Goal: Task Accomplishment & Management: Manage account settings

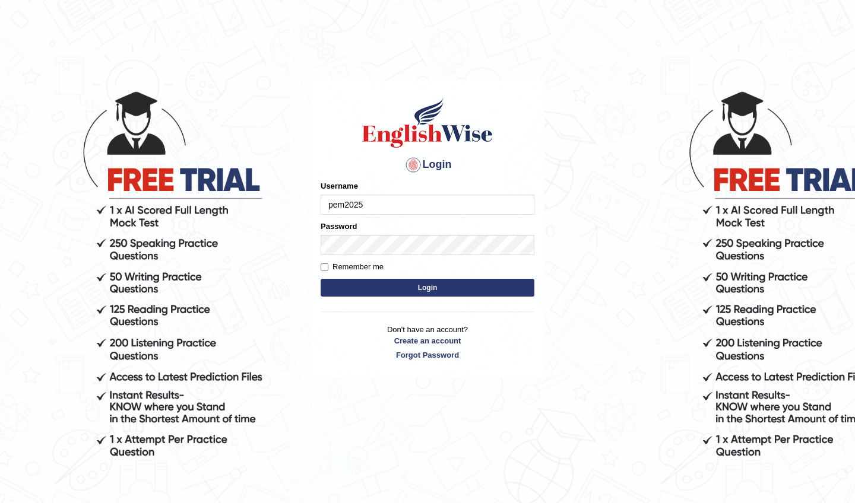
type input "pem2025"
click at [427, 288] on button "Login" at bounding box center [428, 288] width 214 height 18
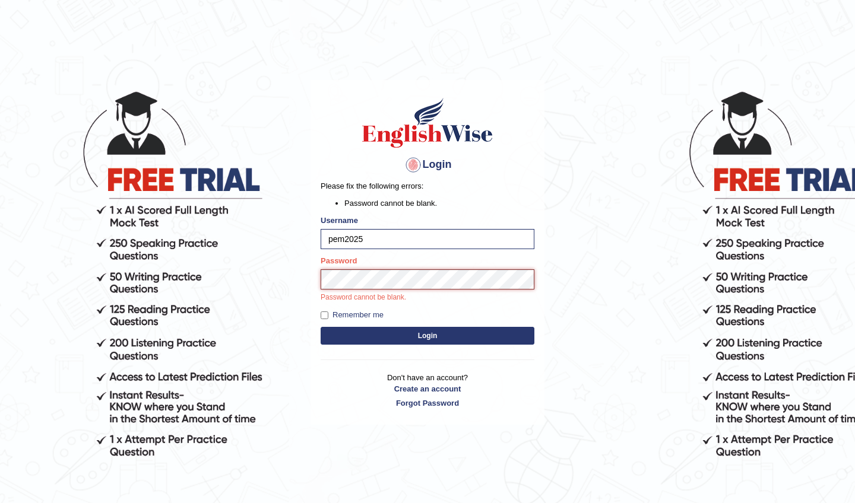
click at [427, 335] on button "Login" at bounding box center [428, 336] width 214 height 18
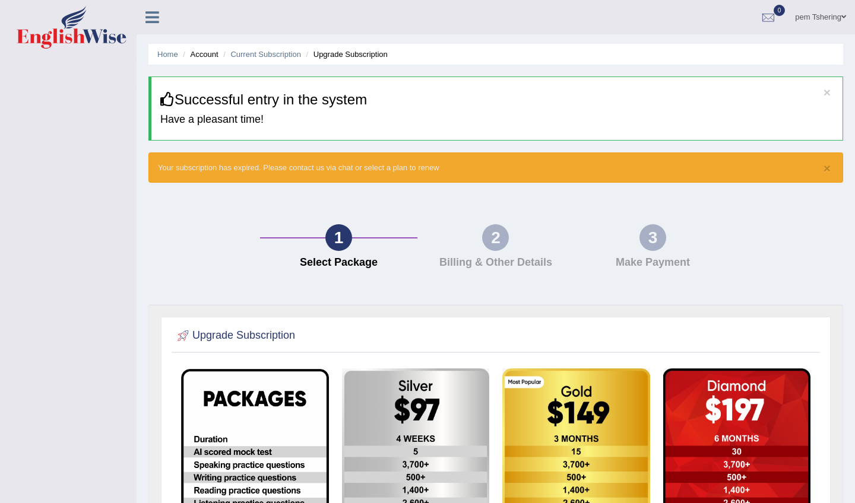
click at [509, 232] on div "2 Billing & Other Details" at bounding box center [495, 249] width 157 height 50
click at [505, 232] on div "2" at bounding box center [495, 237] width 27 height 27
click at [169, 55] on link "Home" at bounding box center [167, 54] width 21 height 9
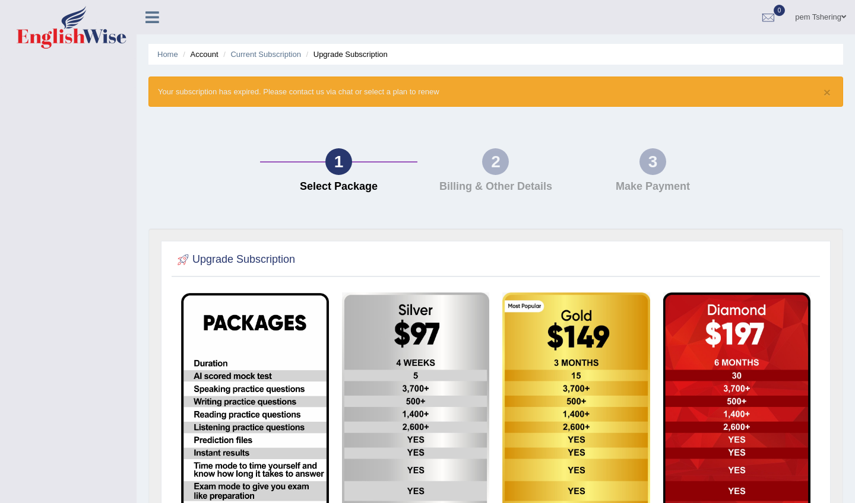
click at [151, 14] on icon at bounding box center [152, 16] width 14 height 15
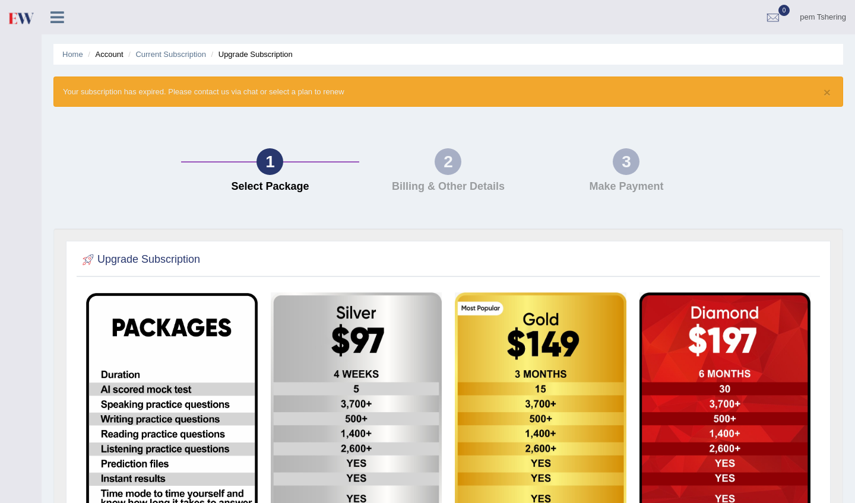
click at [60, 15] on icon at bounding box center [57, 16] width 14 height 15
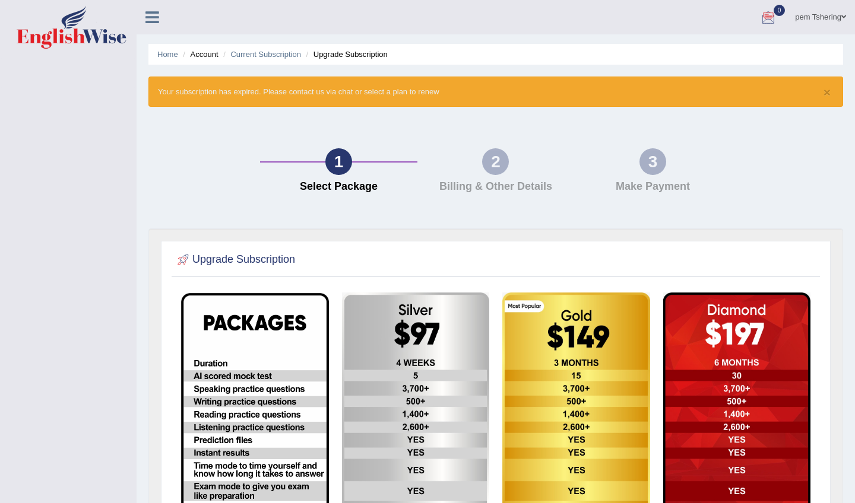
click at [841, 17] on span at bounding box center [843, 17] width 5 height 8
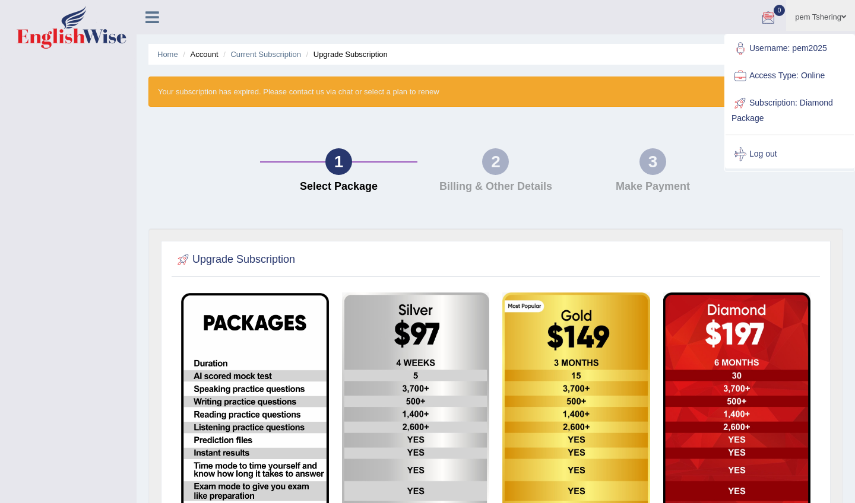
click at [807, 101] on link "Subscription: Diamond Package" at bounding box center [789, 110] width 128 height 40
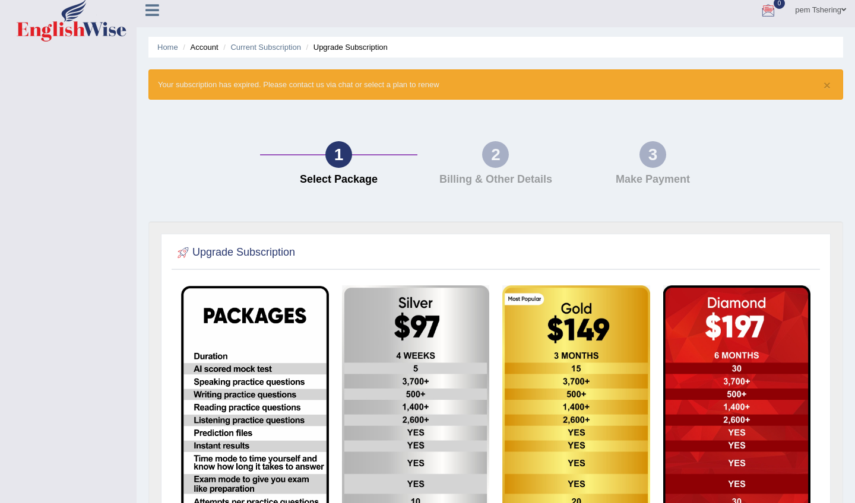
scroll to position [8, 0]
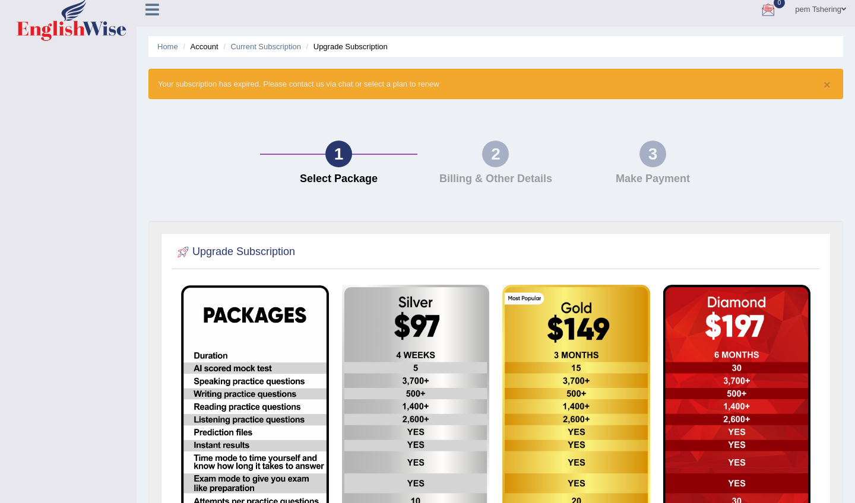
click at [157, 10] on icon at bounding box center [152, 9] width 14 height 15
